Goal: Task Accomplishment & Management: Manage account settings

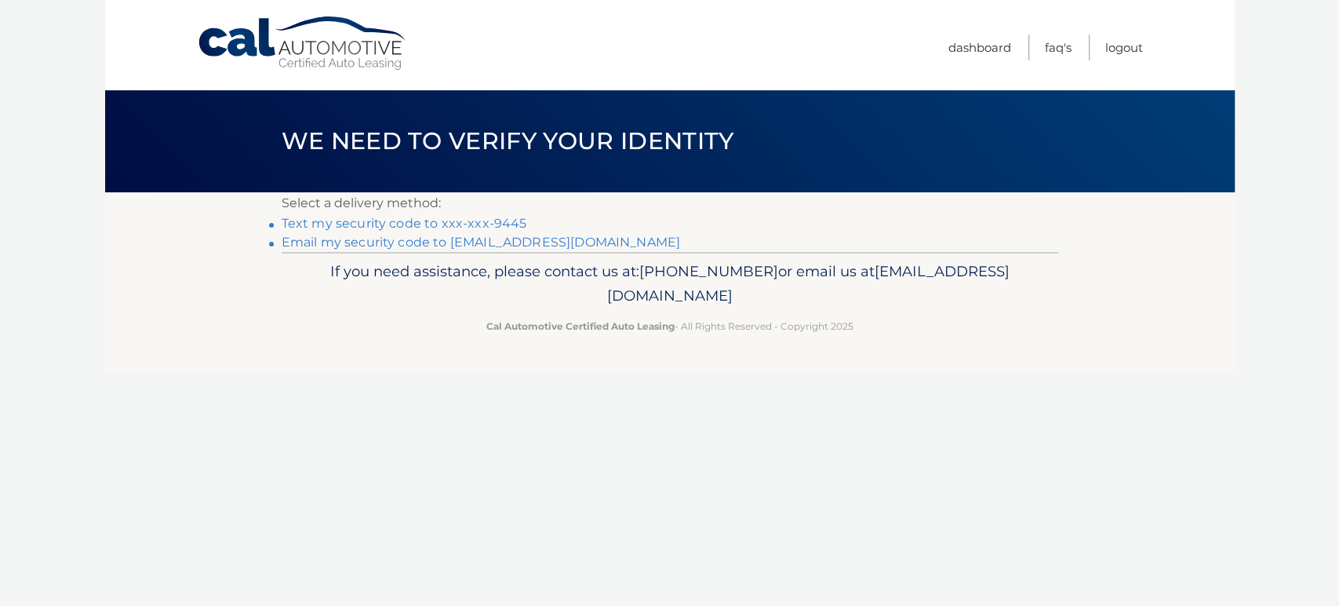
click at [378, 219] on link "Text my security code to xxx-xxx-9445" at bounding box center [405, 223] width 246 height 15
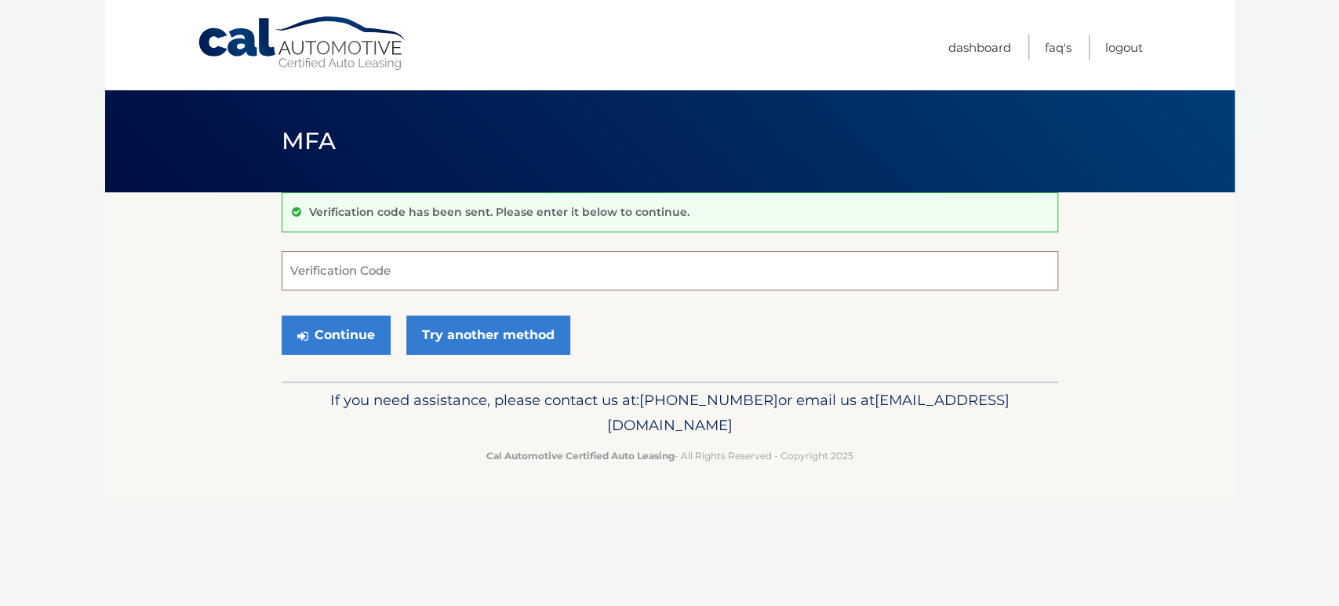
click at [469, 280] on input "Verification Code" at bounding box center [670, 270] width 777 height 39
type input "773342"
click at [373, 337] on button "Continue" at bounding box center [336, 334] width 109 height 39
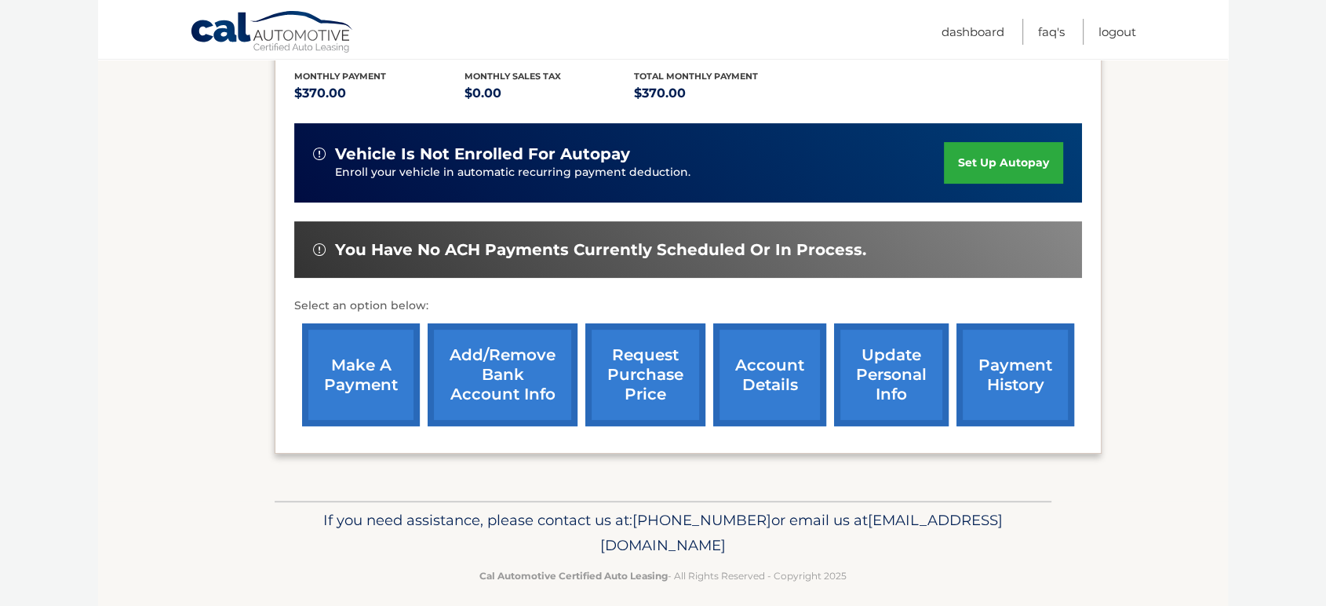
scroll to position [343, 0]
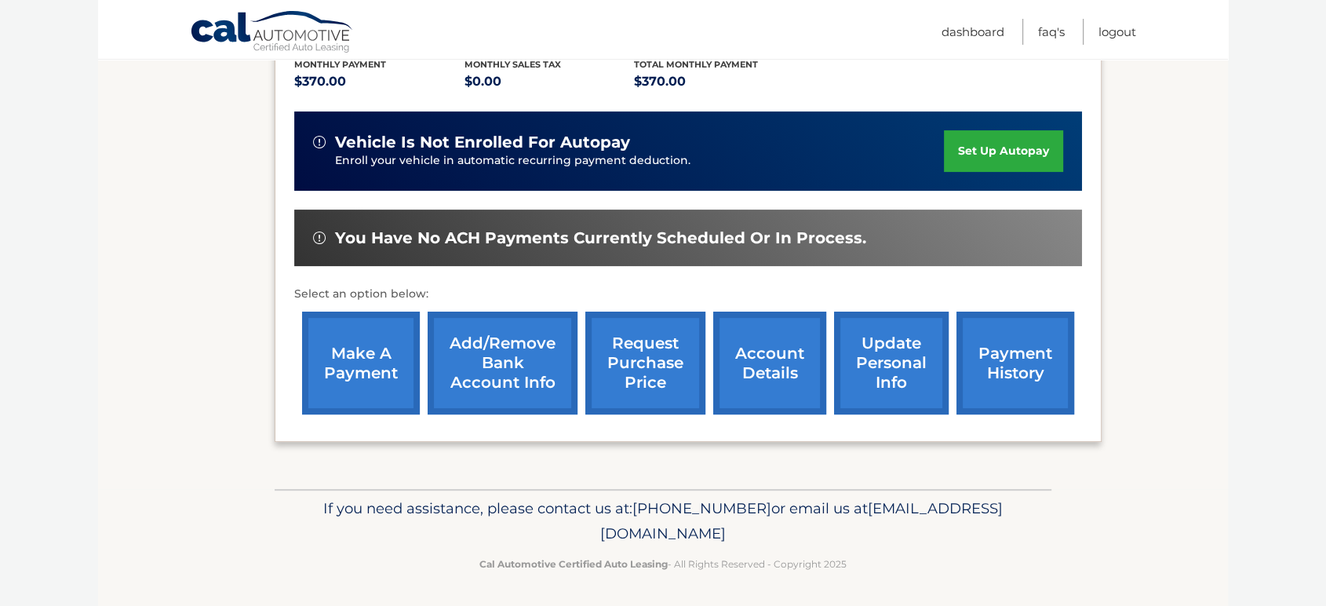
click at [368, 344] on link "make a payment" at bounding box center [361, 362] width 118 height 103
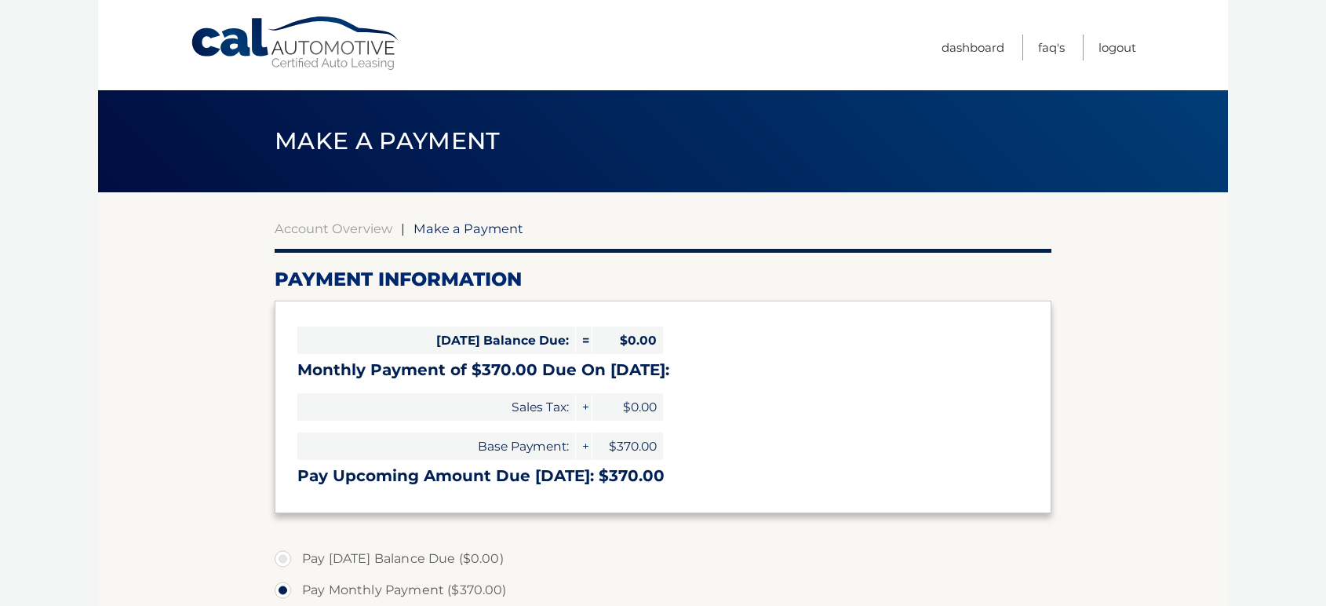
select select "OWE4MTNmZjItNTBjMC00NmY5LTkxMDctMTUwMDNlZTQzOGRl"
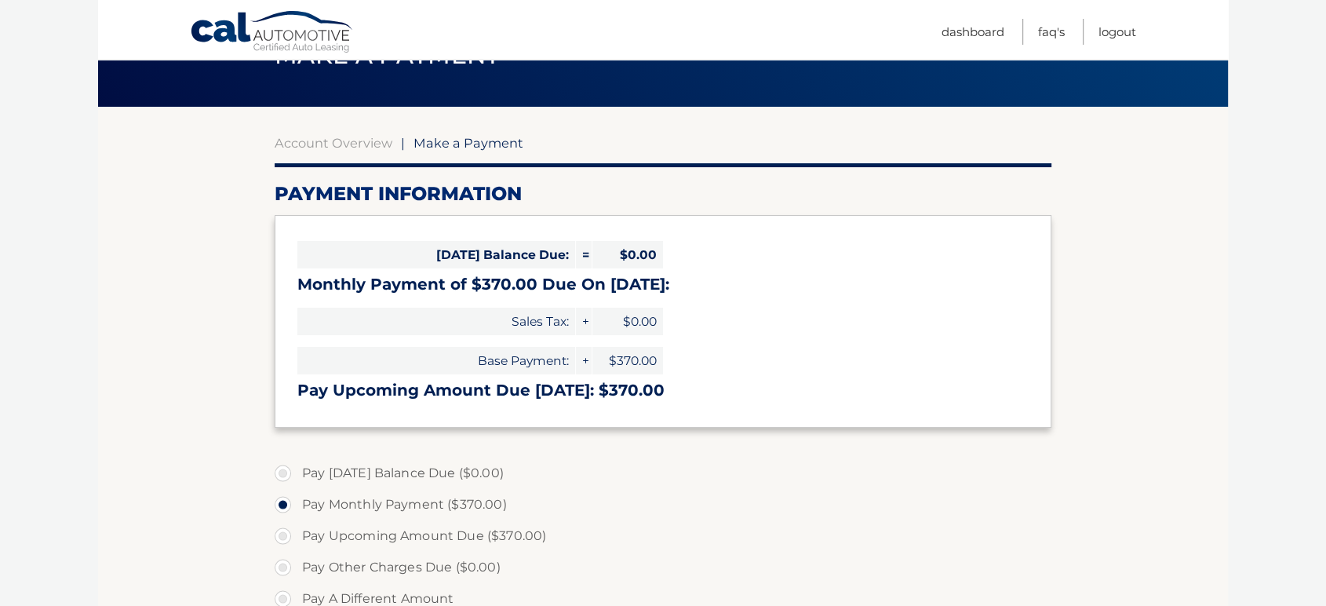
scroll to position [87, 0]
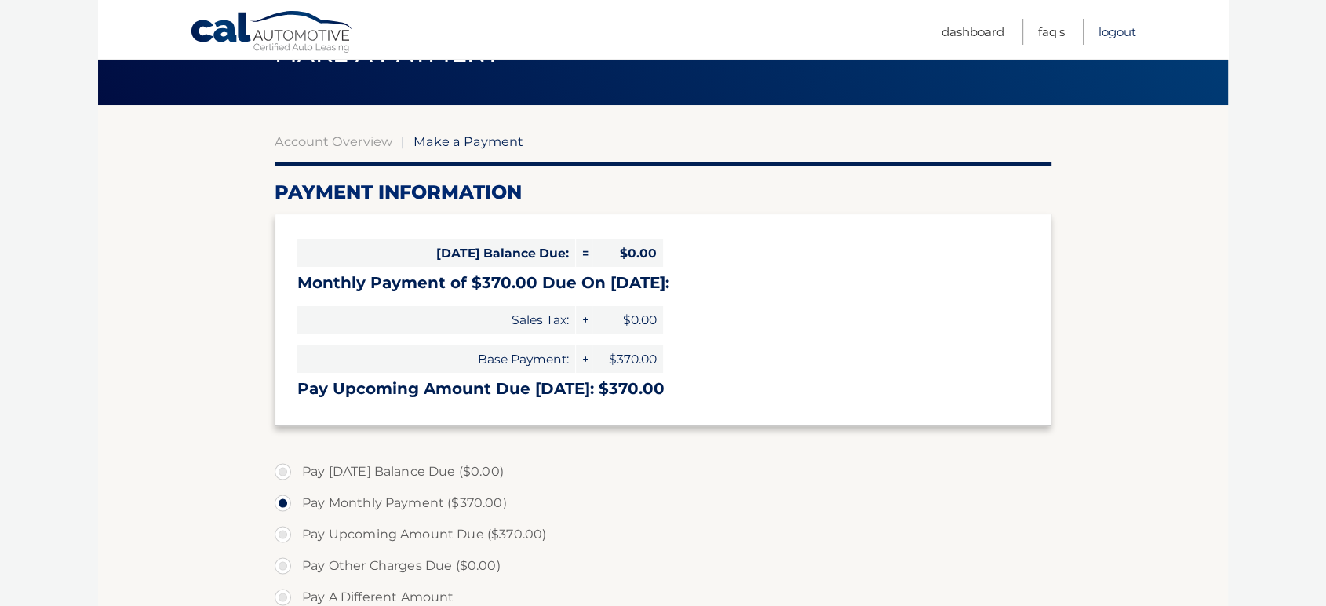
click at [1116, 31] on link "Logout" at bounding box center [1117, 32] width 38 height 26
